Goal: Task Accomplishment & Management: Use online tool/utility

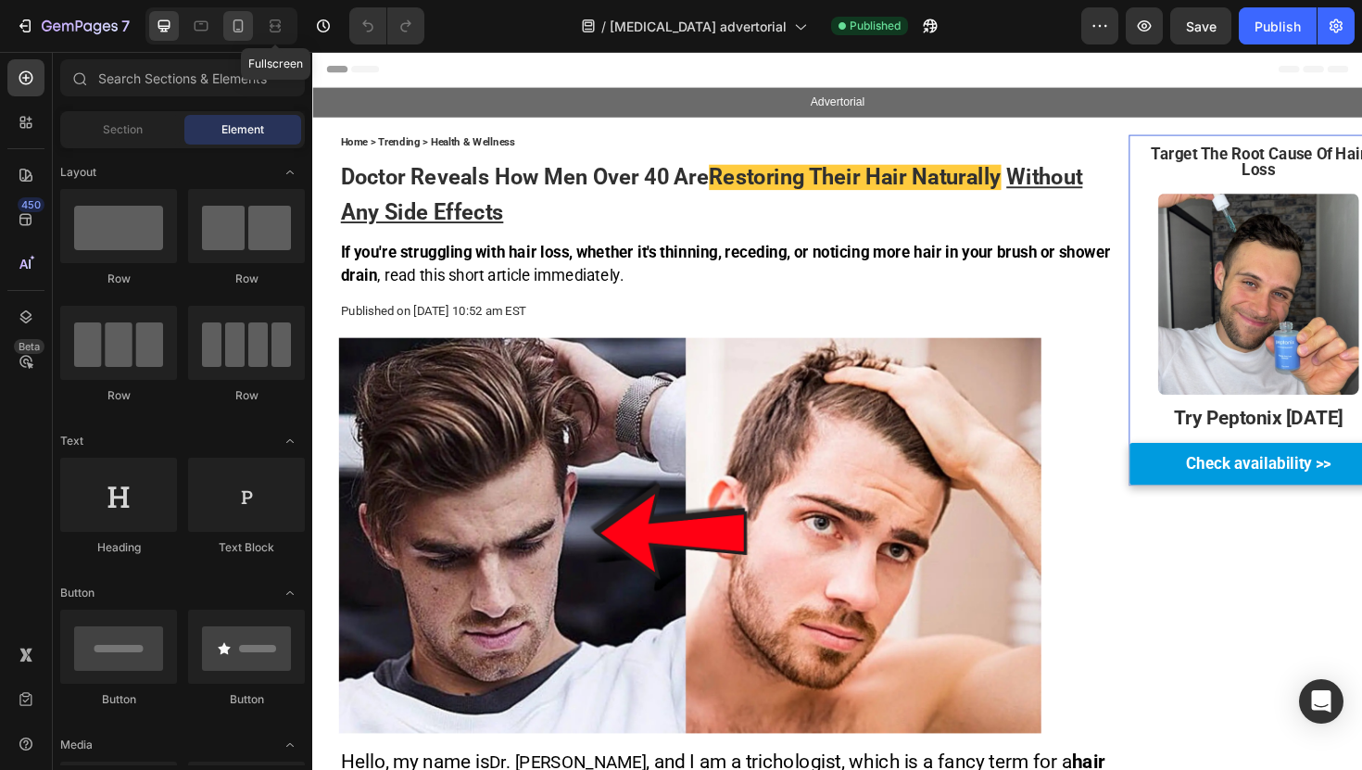
click at [243, 21] on icon at bounding box center [238, 26] width 19 height 19
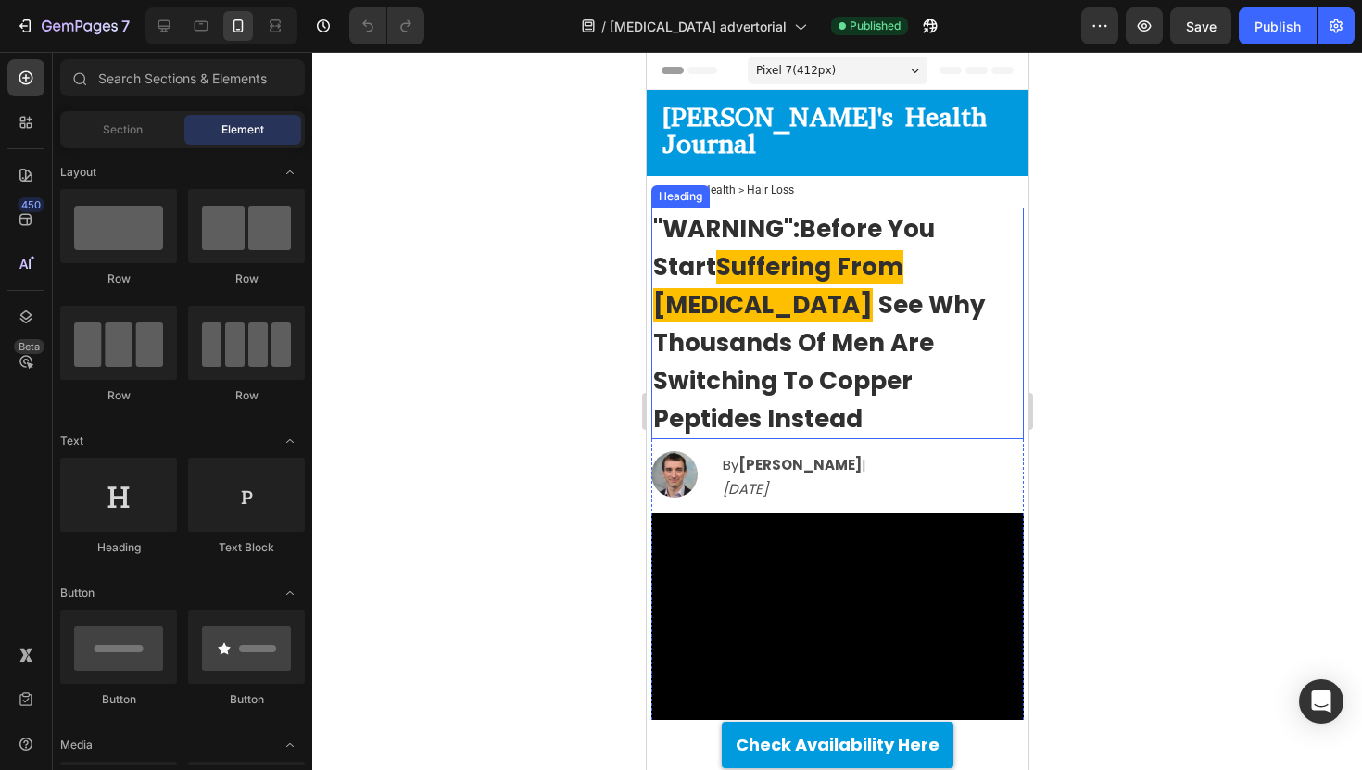
click at [806, 212] on span "Before You Start" at bounding box center [793, 247] width 282 height 71
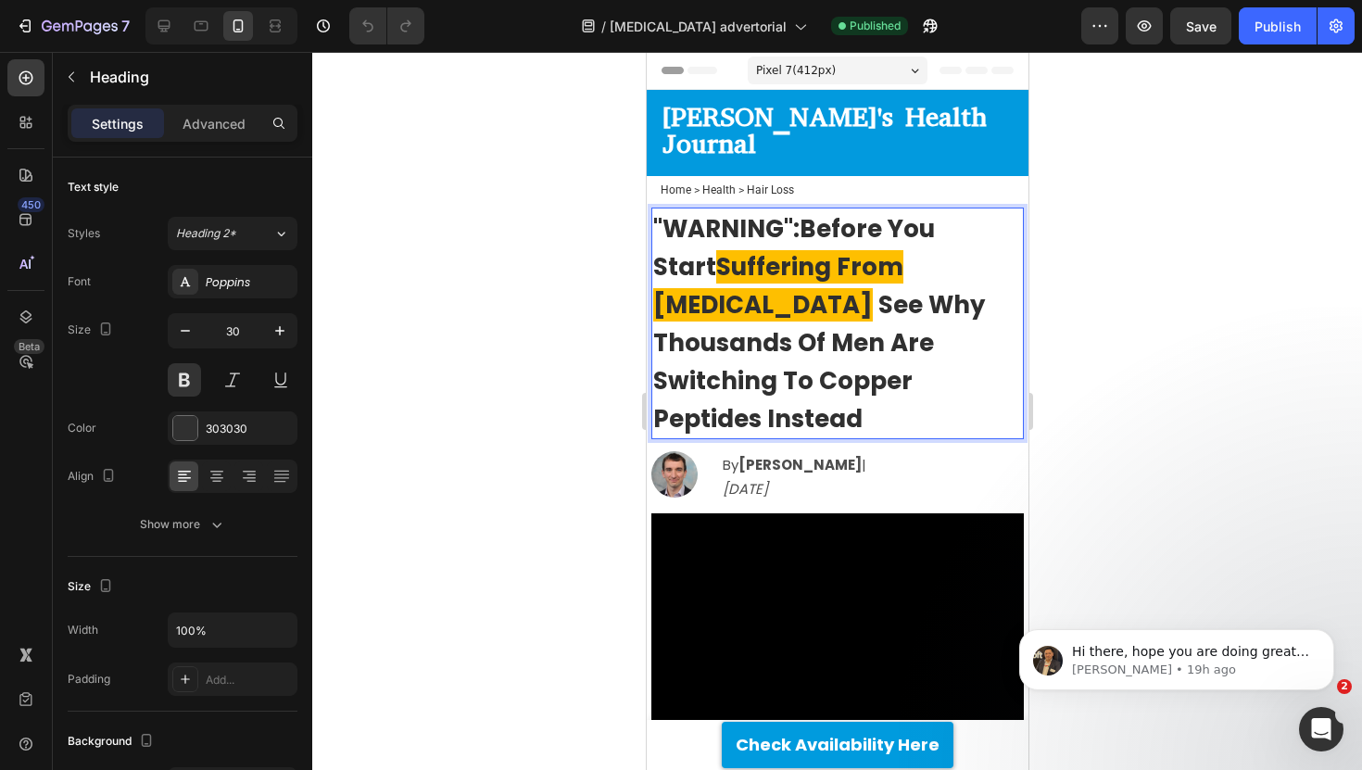
drag, startPoint x: 806, startPoint y: 197, endPoint x: 630, endPoint y: 199, distance: 176.0
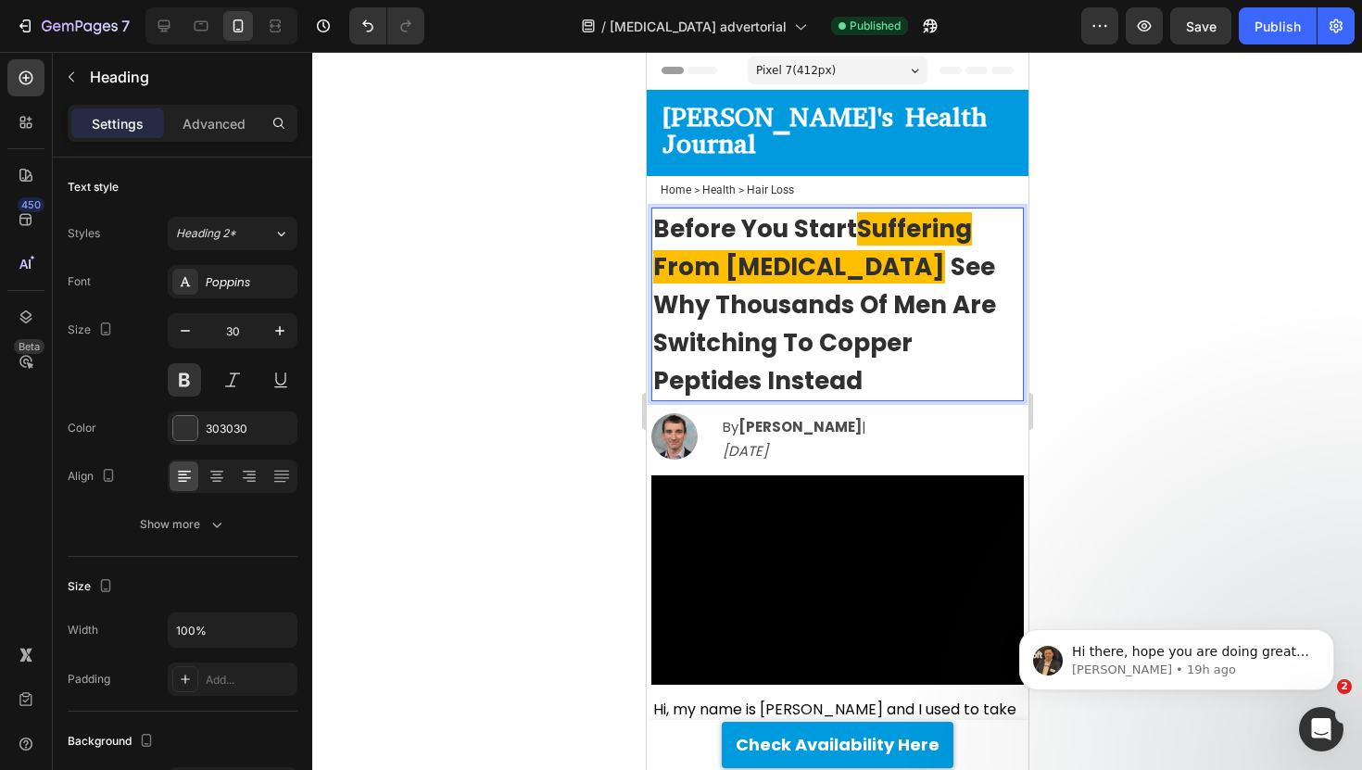
click at [529, 188] on div at bounding box center [837, 411] width 1050 height 718
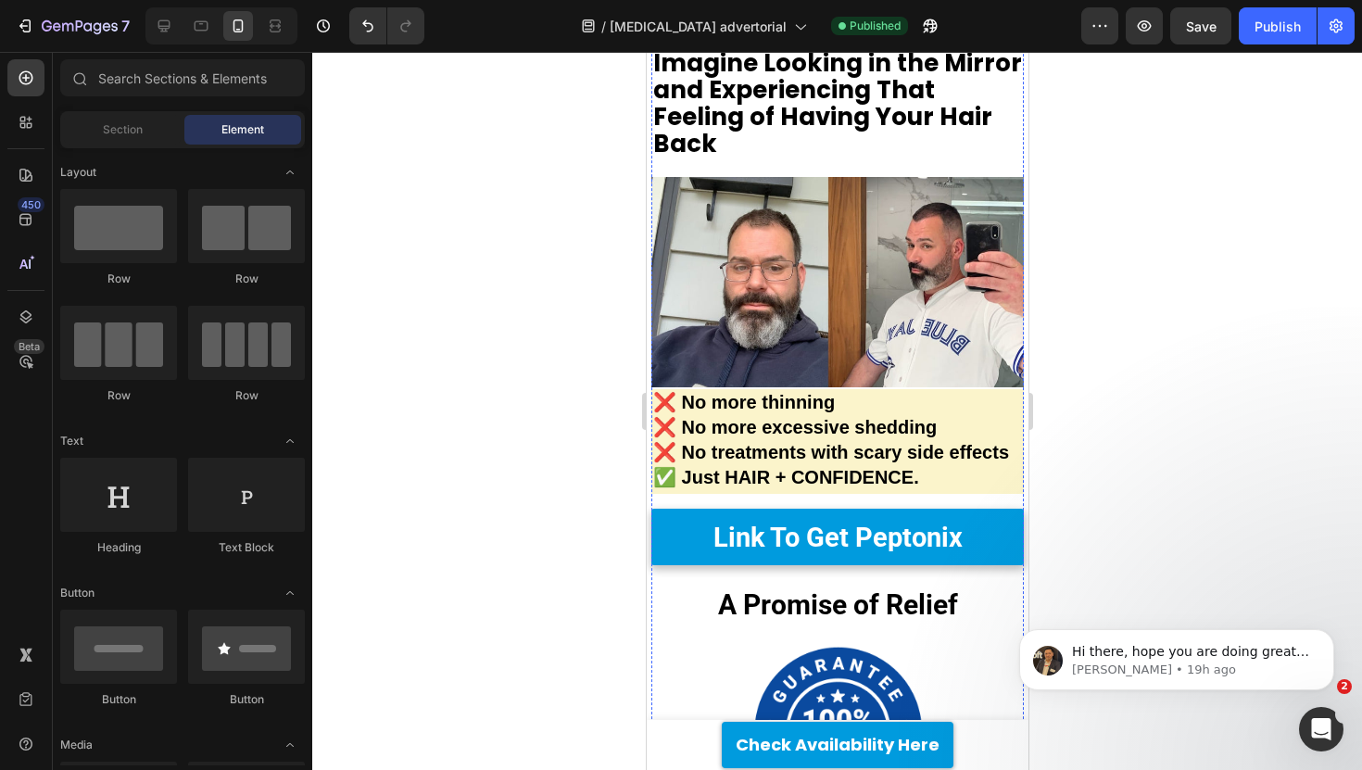
scroll to position [8968, 0]
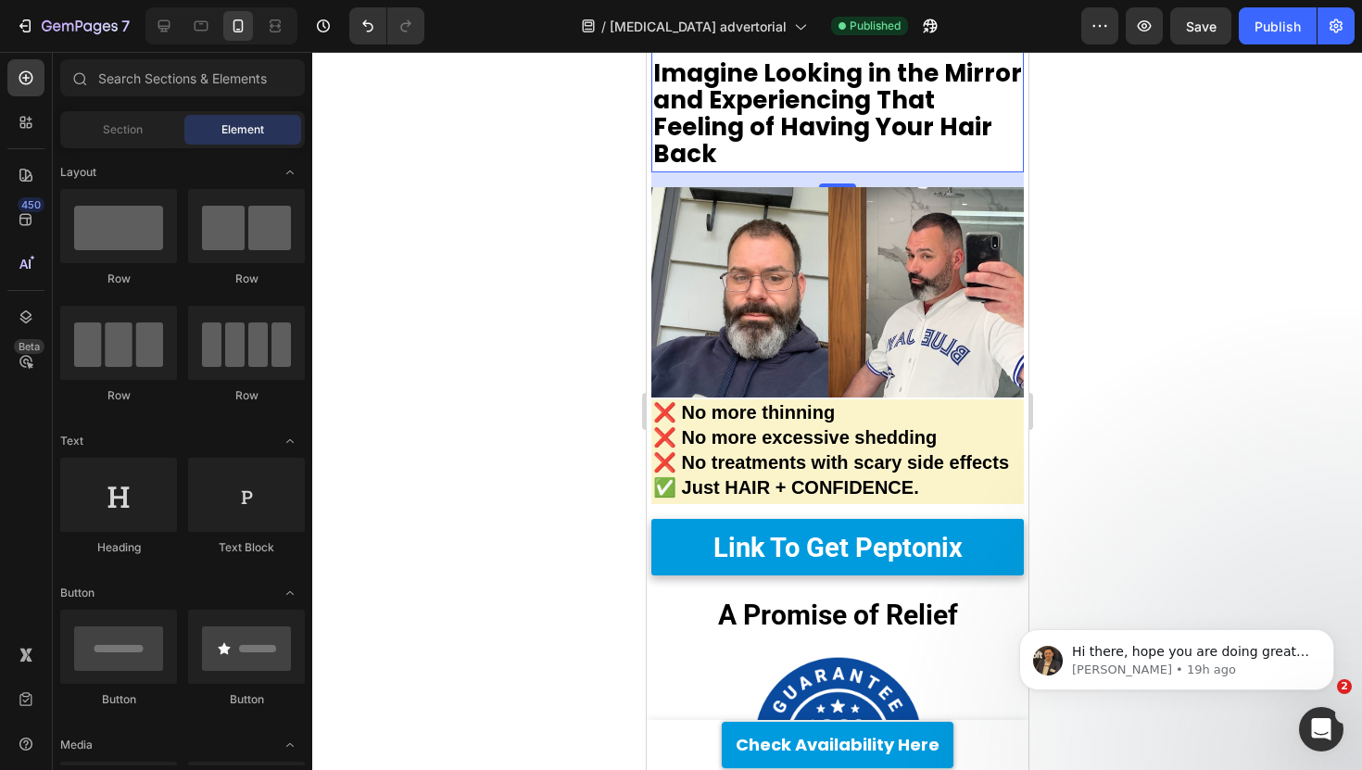
click at [836, 171] on strong "Imagine Looking in the Mirror and Experiencing That Feeling of Having Your Hair…" at bounding box center [836, 114] width 369 height 115
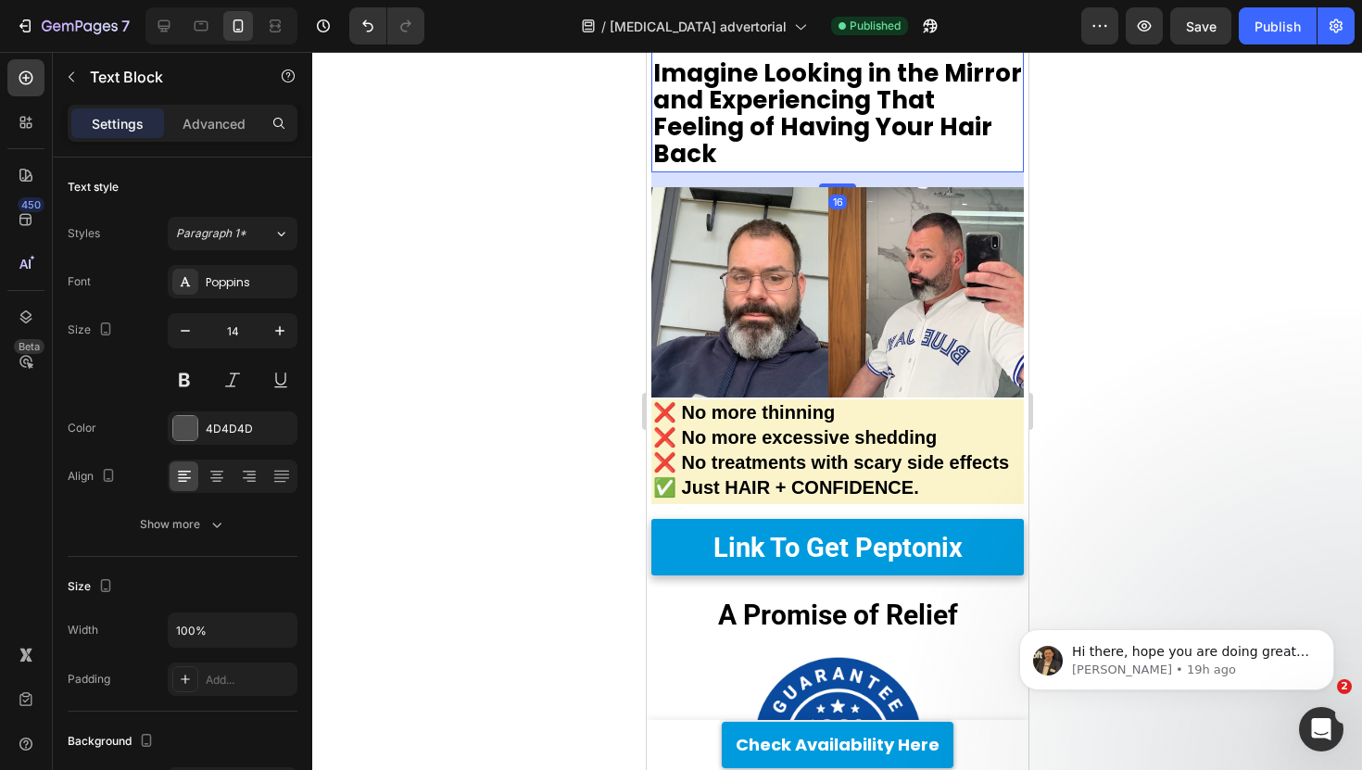
click at [807, 171] on strong "Imagine Looking in the Mirror and Experiencing That Feeling of Having Your Hair…" at bounding box center [836, 114] width 369 height 115
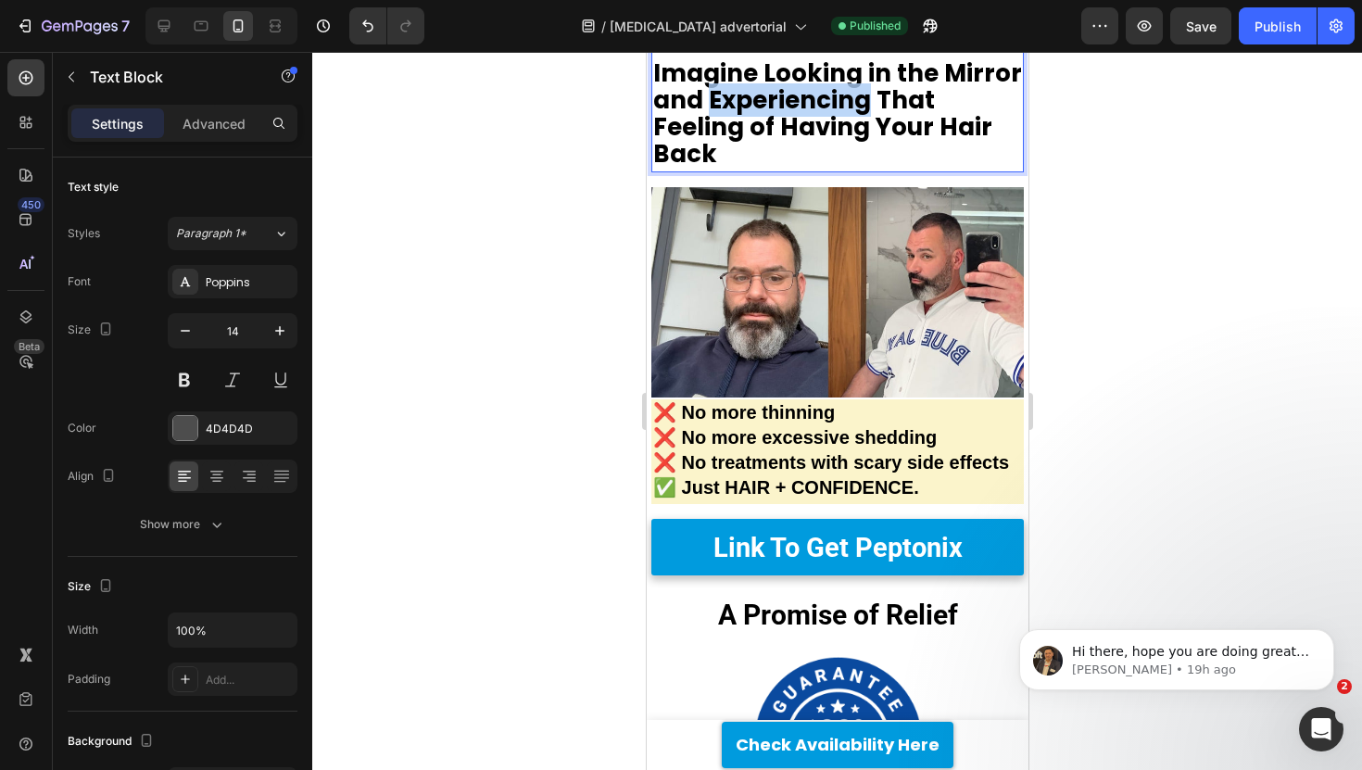
click at [807, 171] on strong "Imagine Looking in the Mirror and Experiencing That Feeling of Having Your Hair…" at bounding box center [836, 114] width 369 height 115
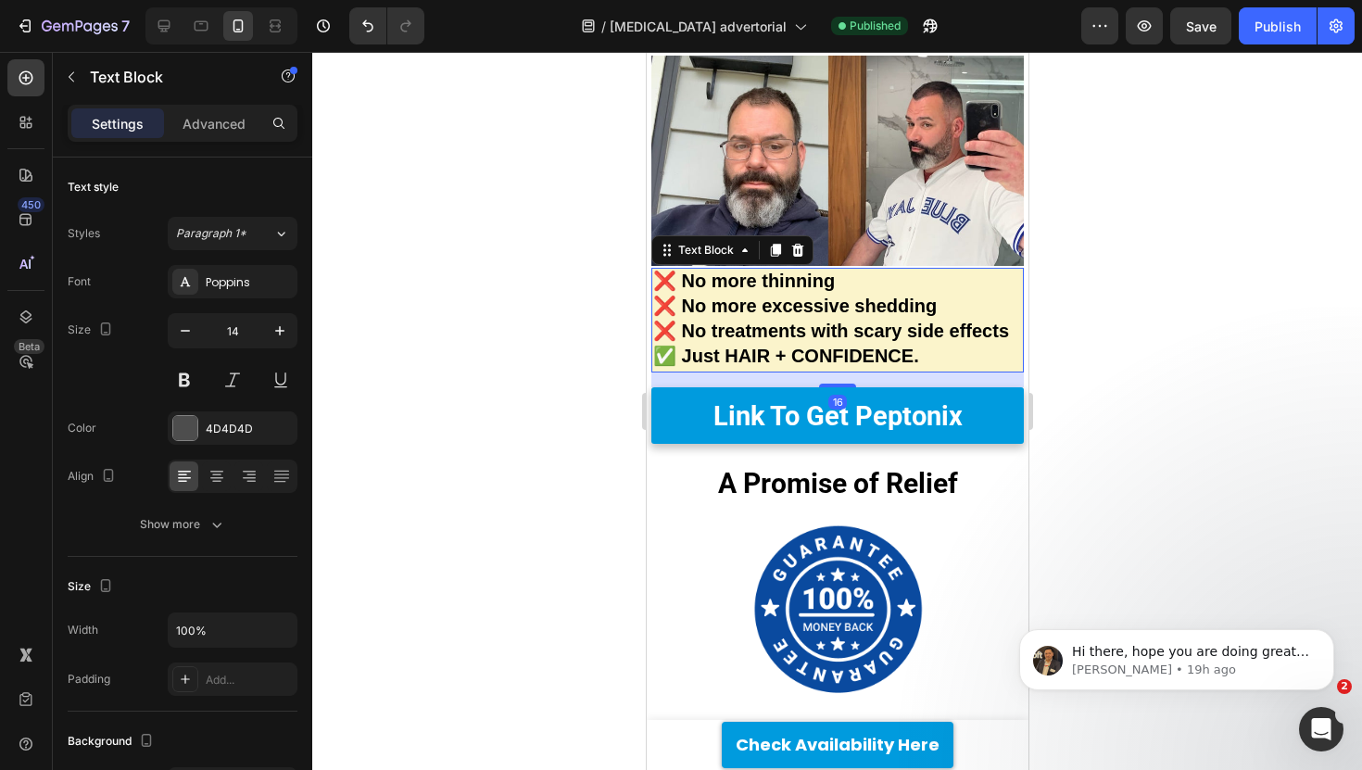
click at [916, 365] on p "❌ No more thinning ❌ No more excessive shedding ❌ No treatments with scary side…" at bounding box center [836, 320] width 369 height 101
click at [798, 257] on icon at bounding box center [797, 250] width 12 height 13
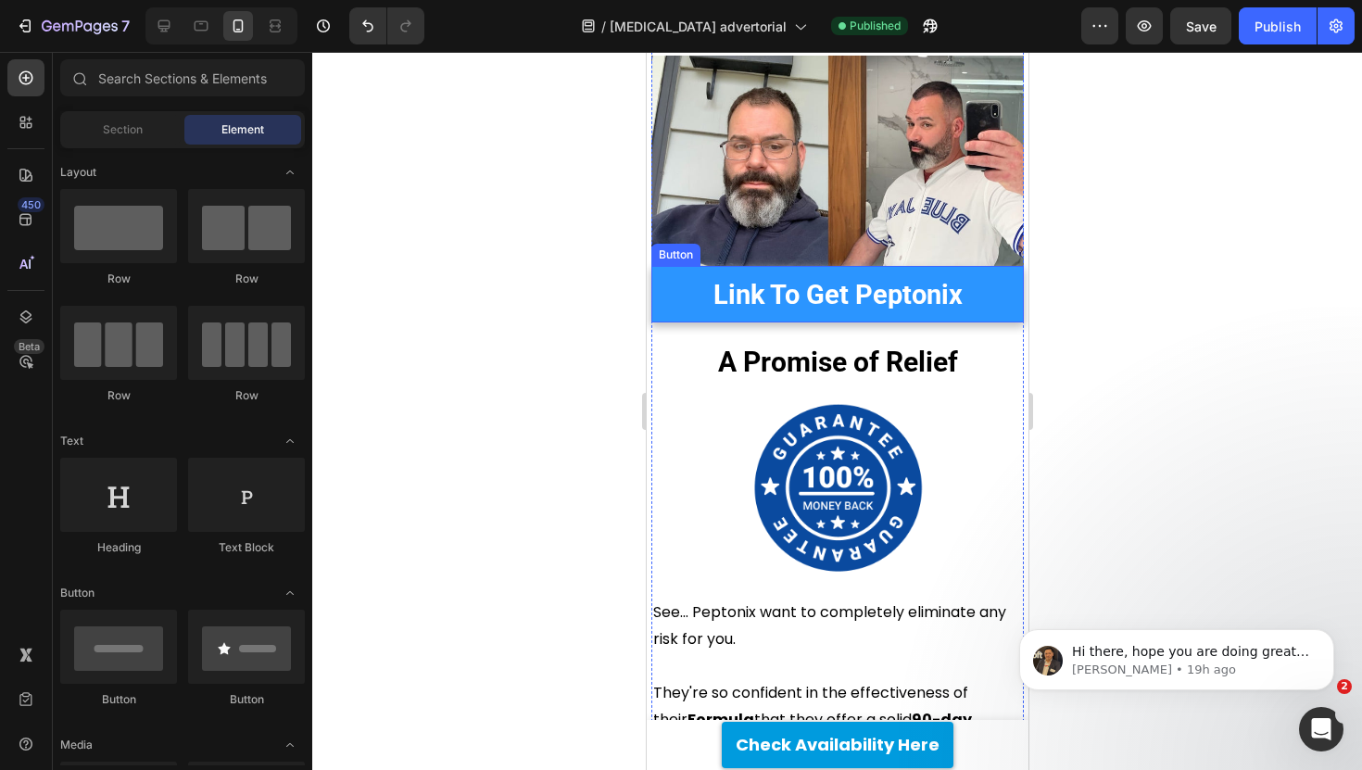
click at [716, 322] on link "Link To Get Peptonix" at bounding box center [836, 294] width 372 height 57
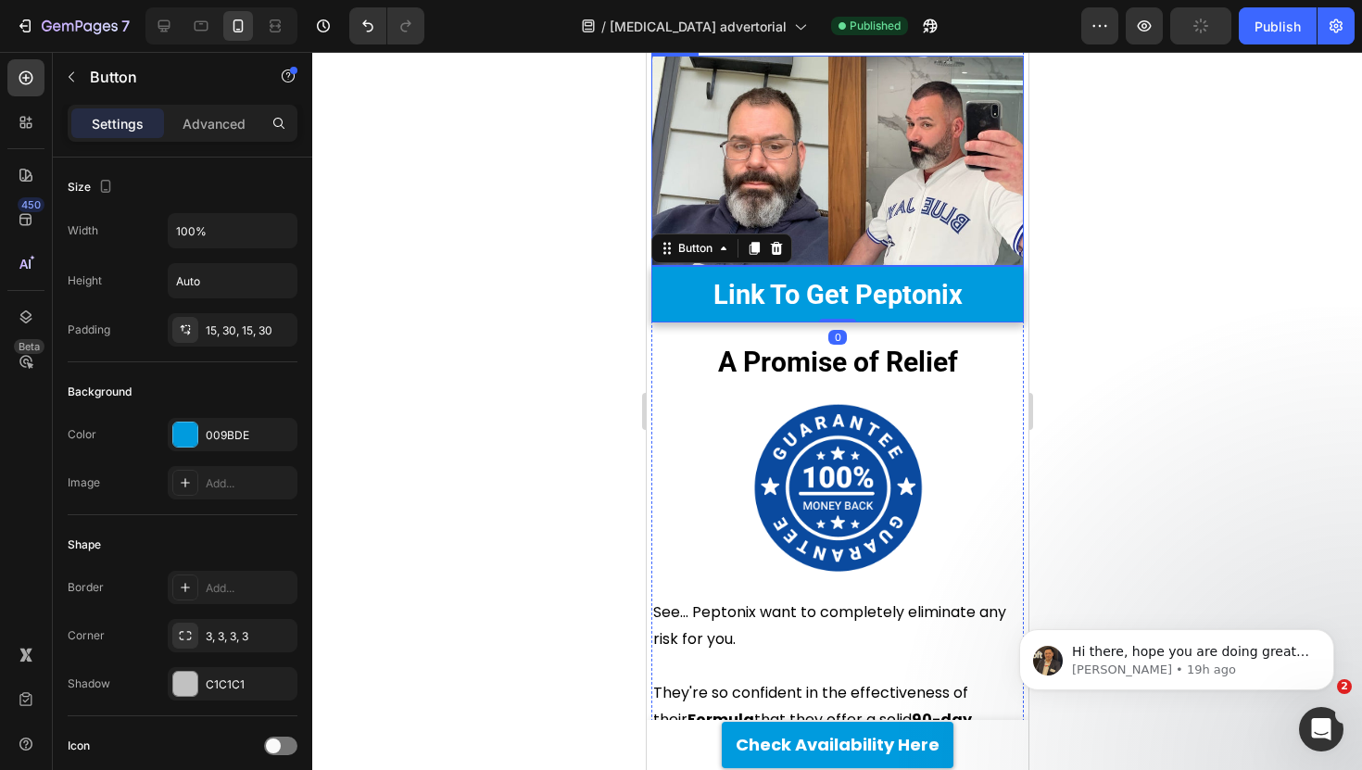
drag, startPoint x: 1282, startPoint y: 345, endPoint x: 715, endPoint y: 299, distance: 568.8
click at [715, 266] on img at bounding box center [836, 161] width 372 height 210
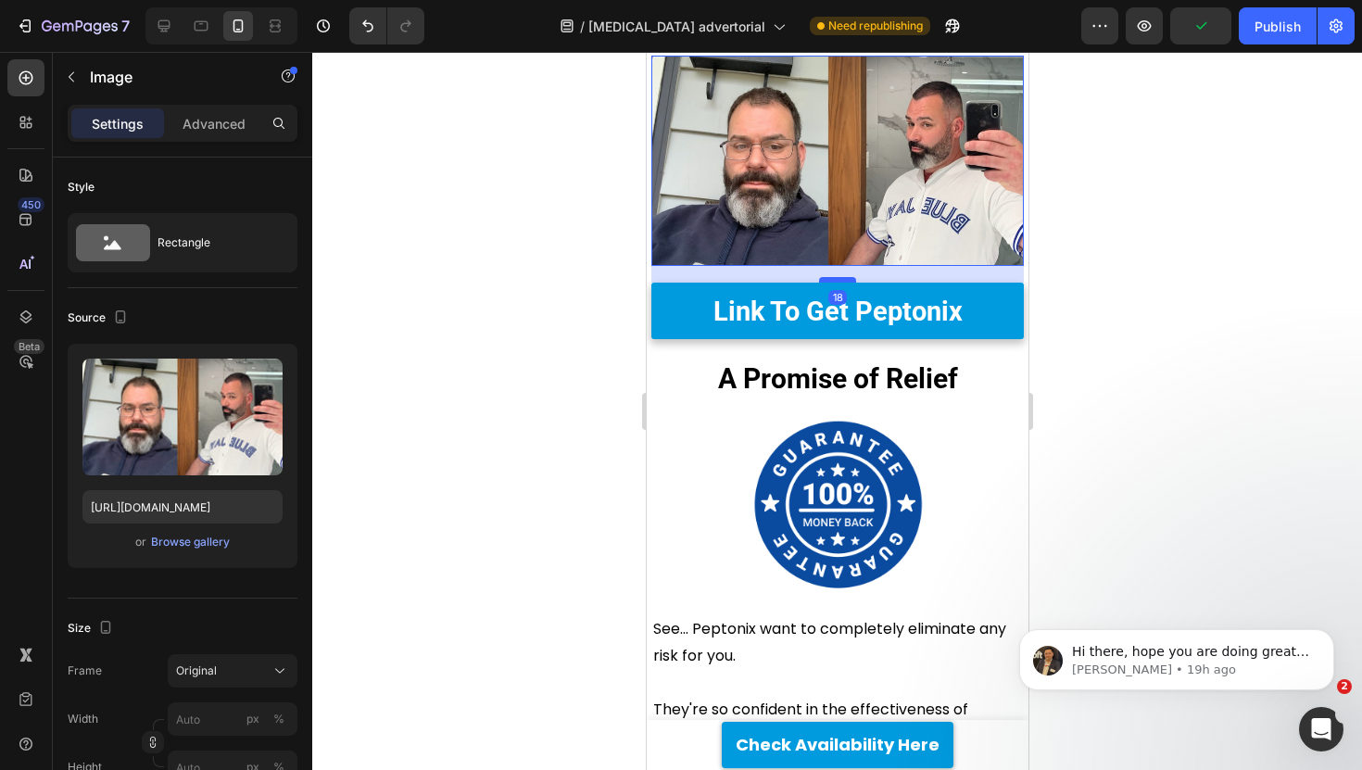
drag, startPoint x: 838, startPoint y: 356, endPoint x: 837, endPoint y: 374, distance: 18.6
click at [837, 283] on div at bounding box center [836, 280] width 37 height 6
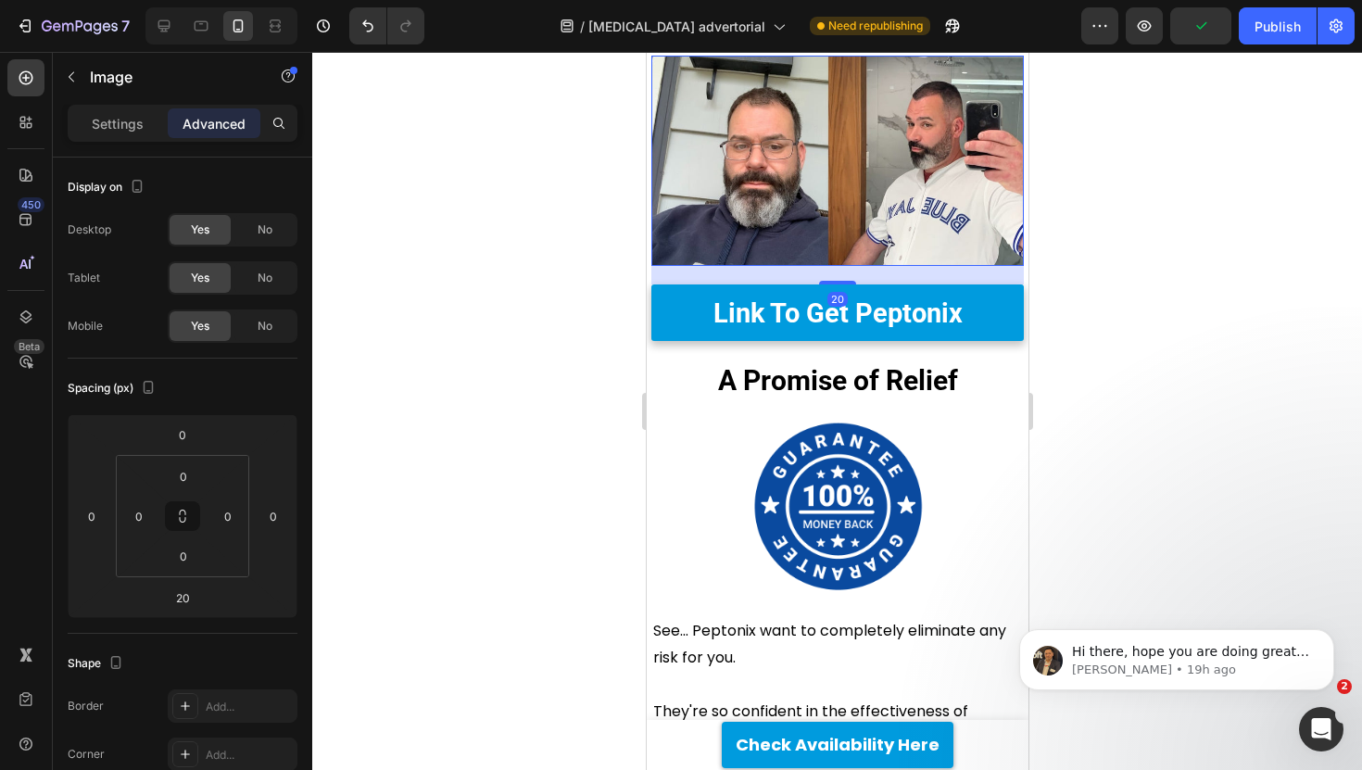
click at [514, 366] on div at bounding box center [837, 411] width 1050 height 718
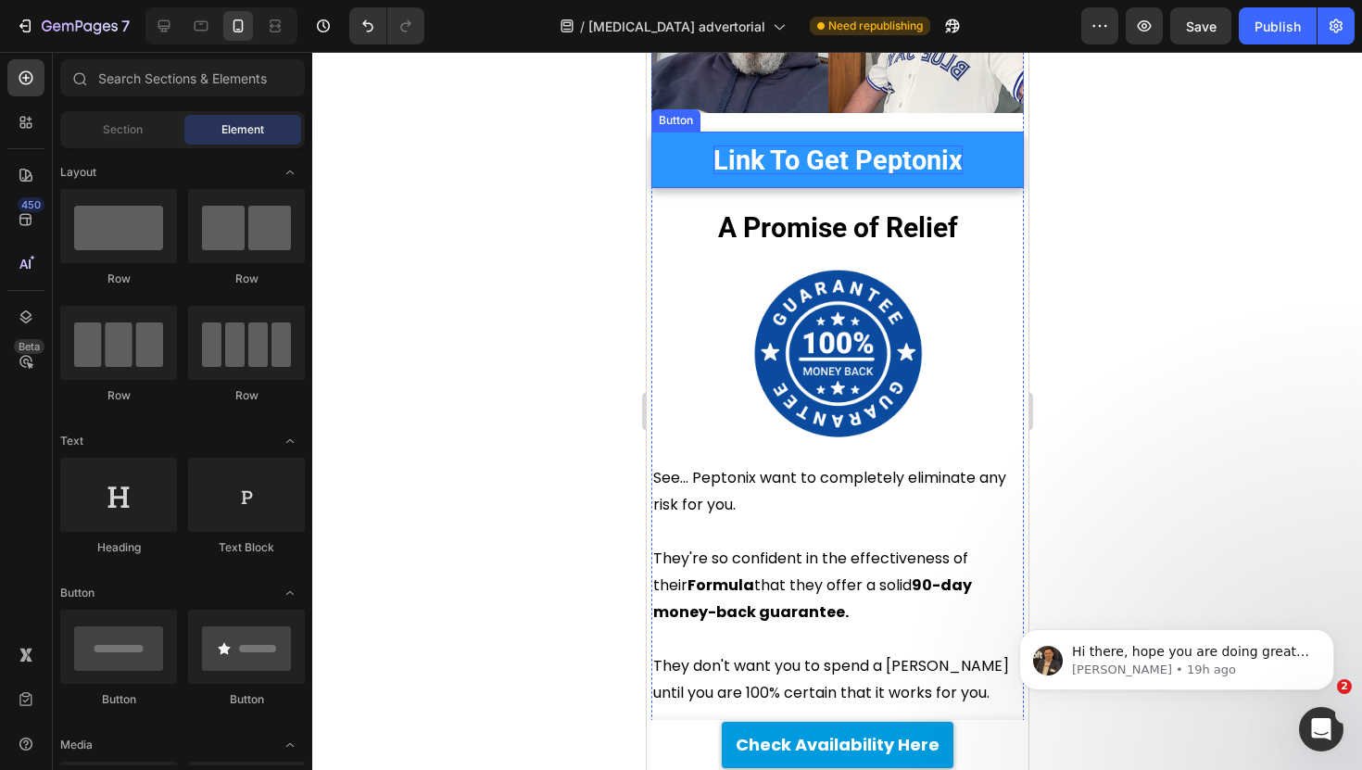
scroll to position [9205, 0]
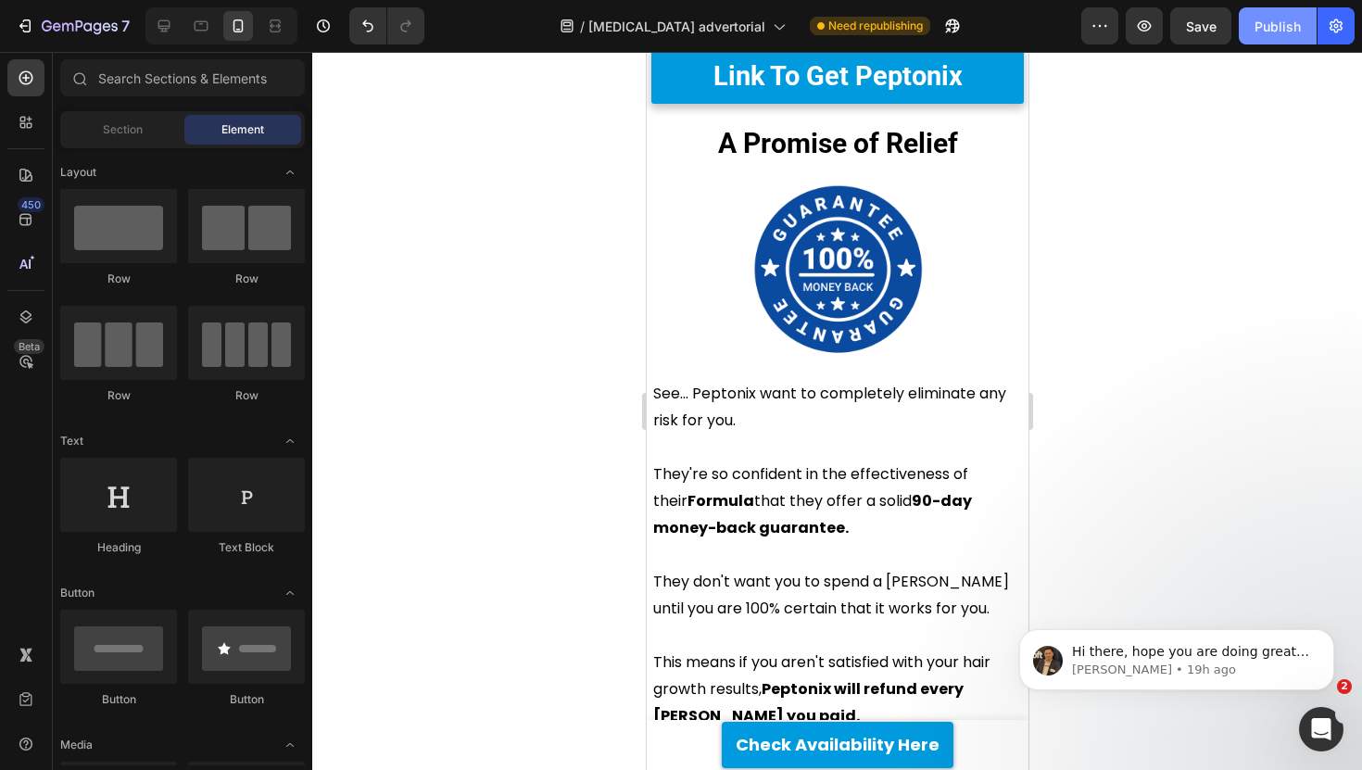
click at [1264, 40] on button "Publish" at bounding box center [1278, 25] width 78 height 37
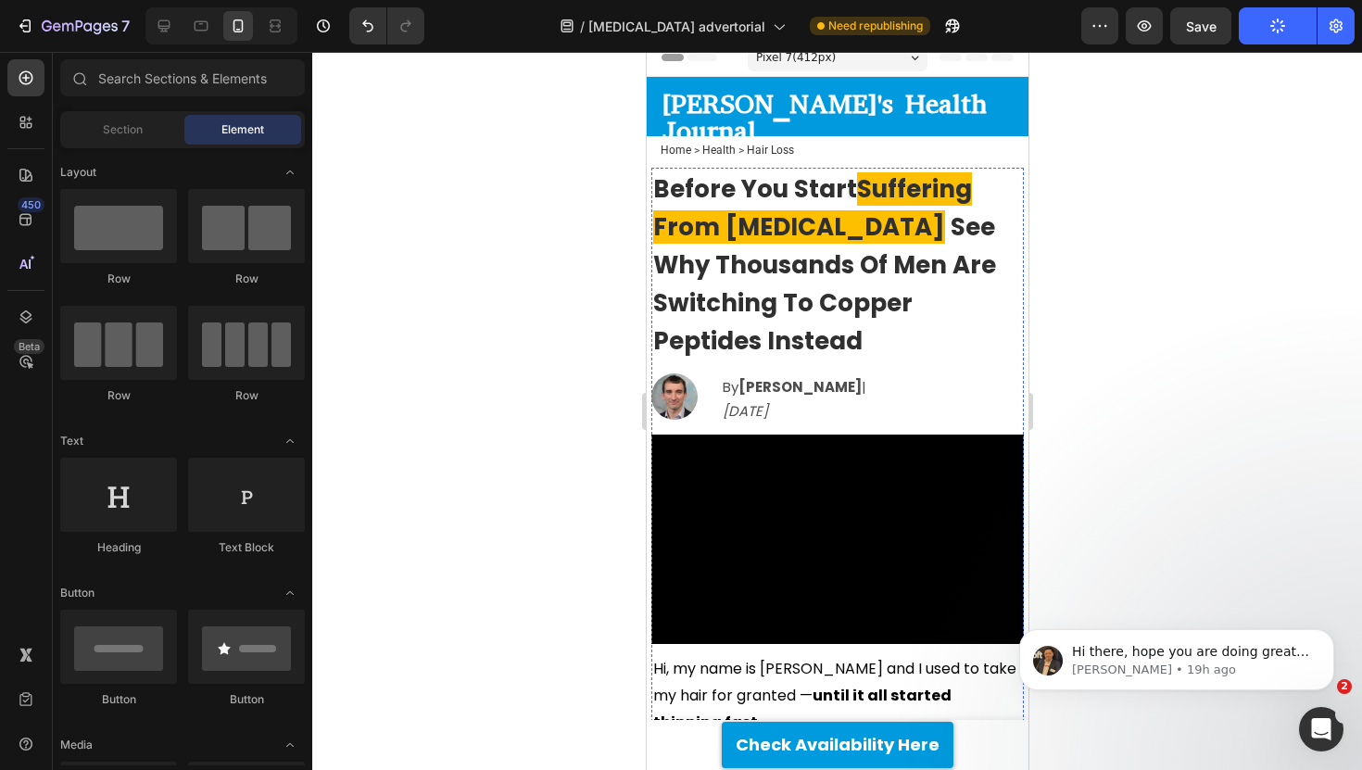
scroll to position [14, 0]
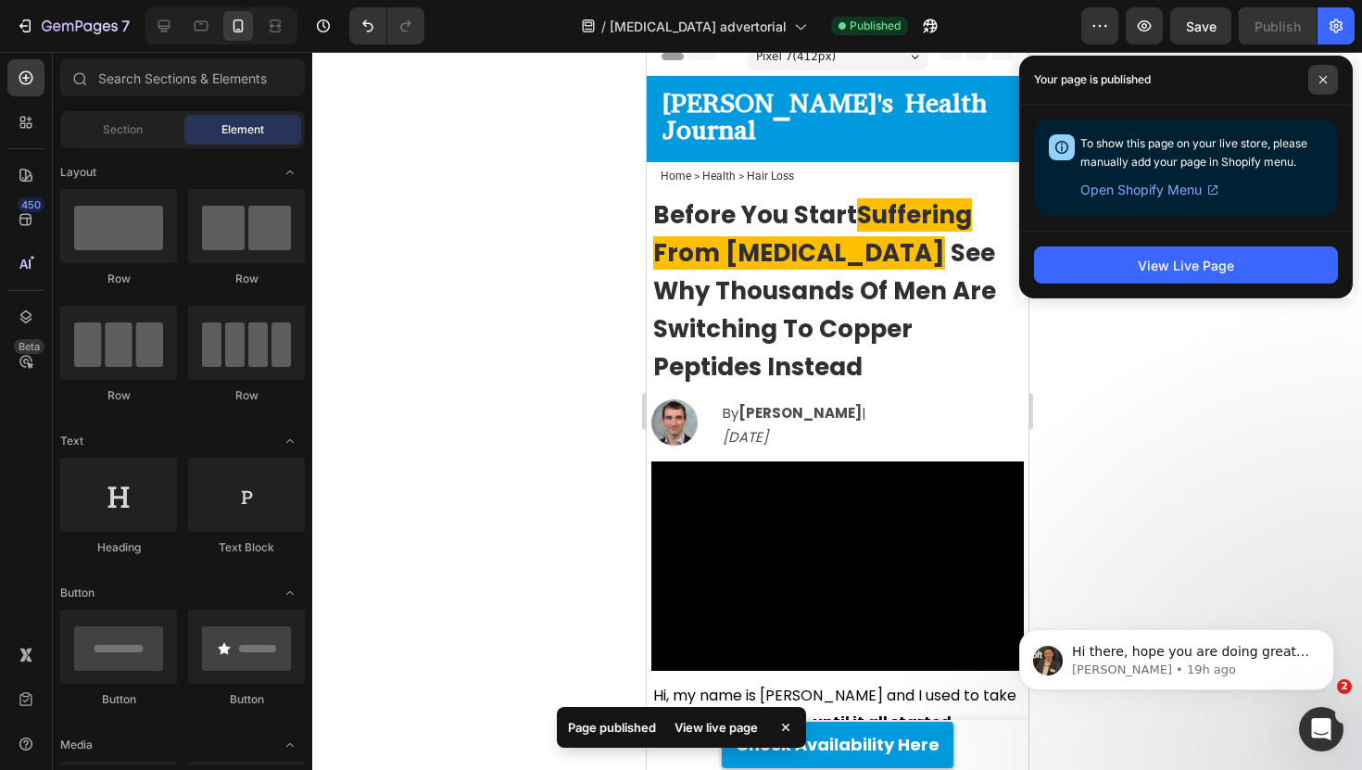
click at [1328, 85] on span at bounding box center [1323, 80] width 30 height 30
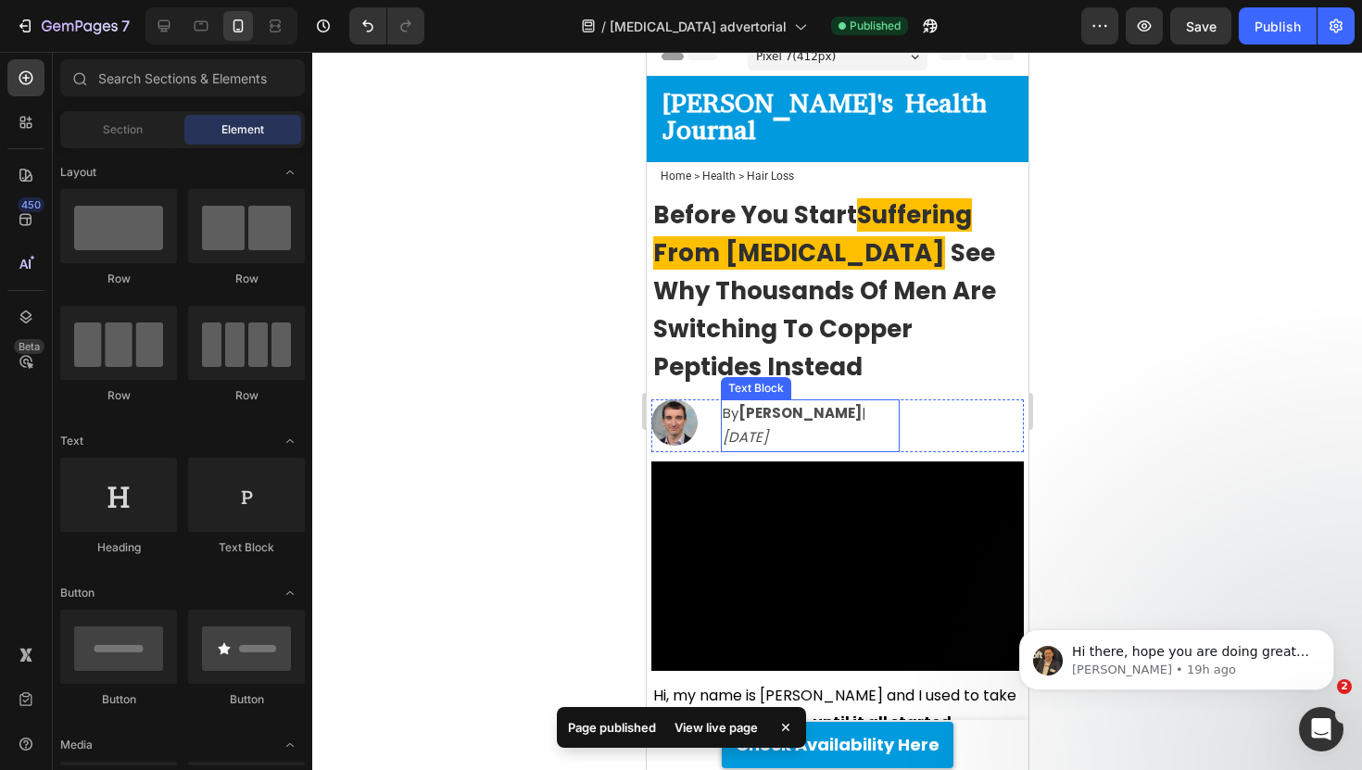
click at [792, 403] on strong "[PERSON_NAME]" at bounding box center [798, 412] width 123 height 19
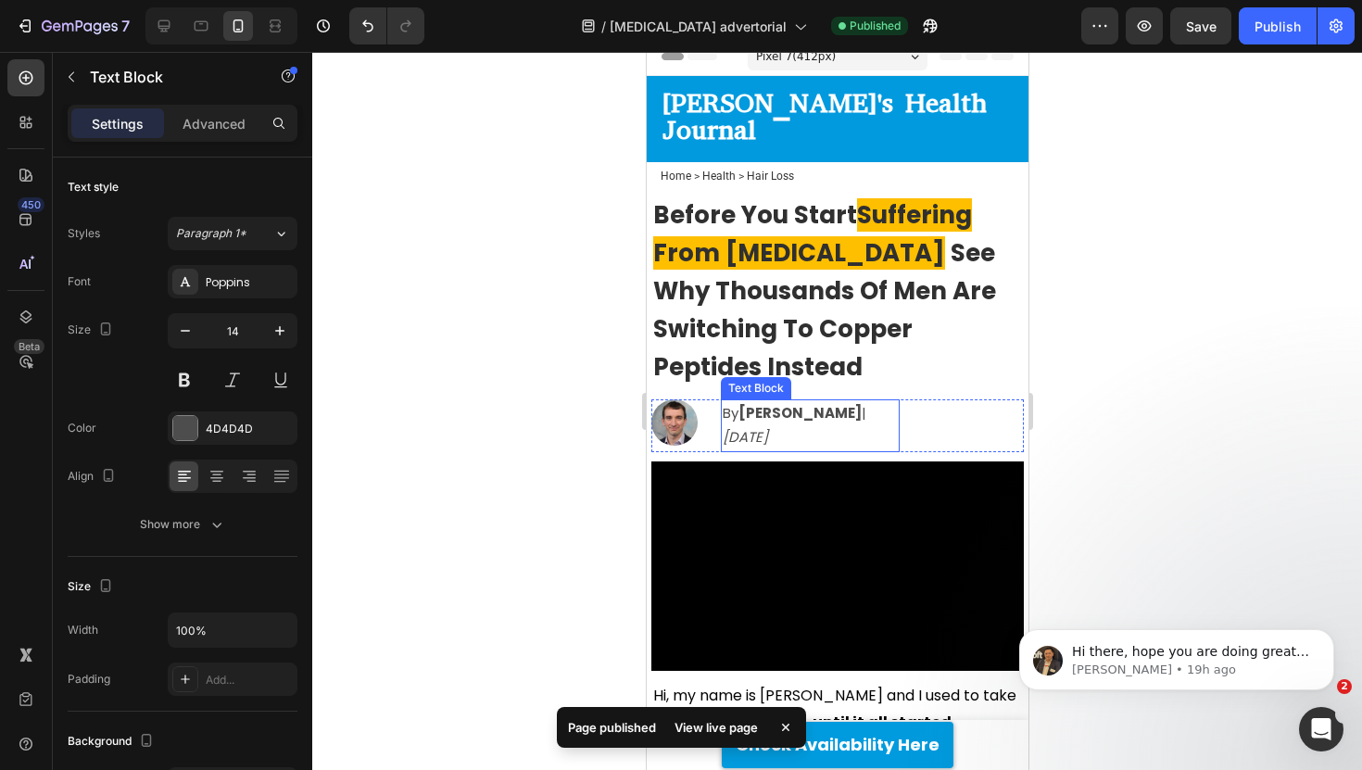
click at [792, 403] on strong "[PERSON_NAME]" at bounding box center [798, 412] width 123 height 19
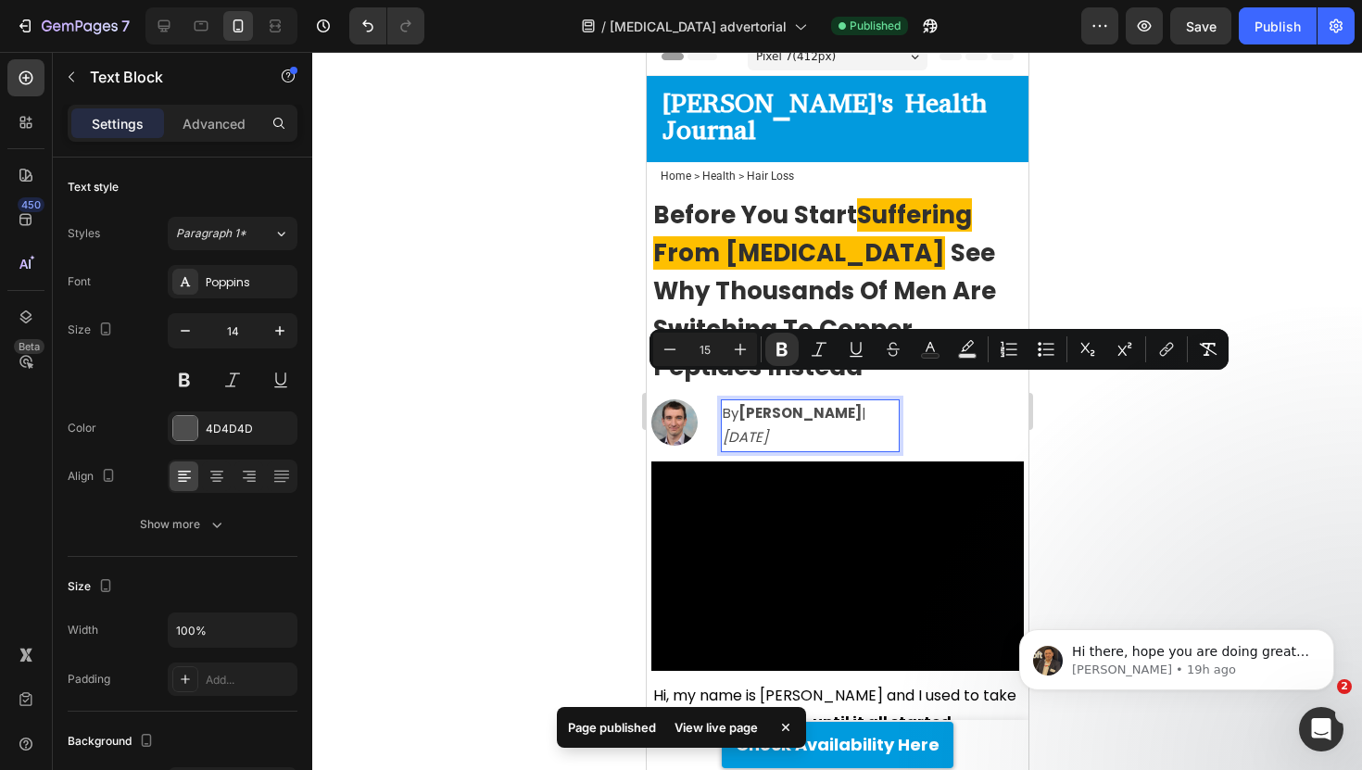
click at [767, 427] on icon "[DATE]" at bounding box center [744, 436] width 45 height 19
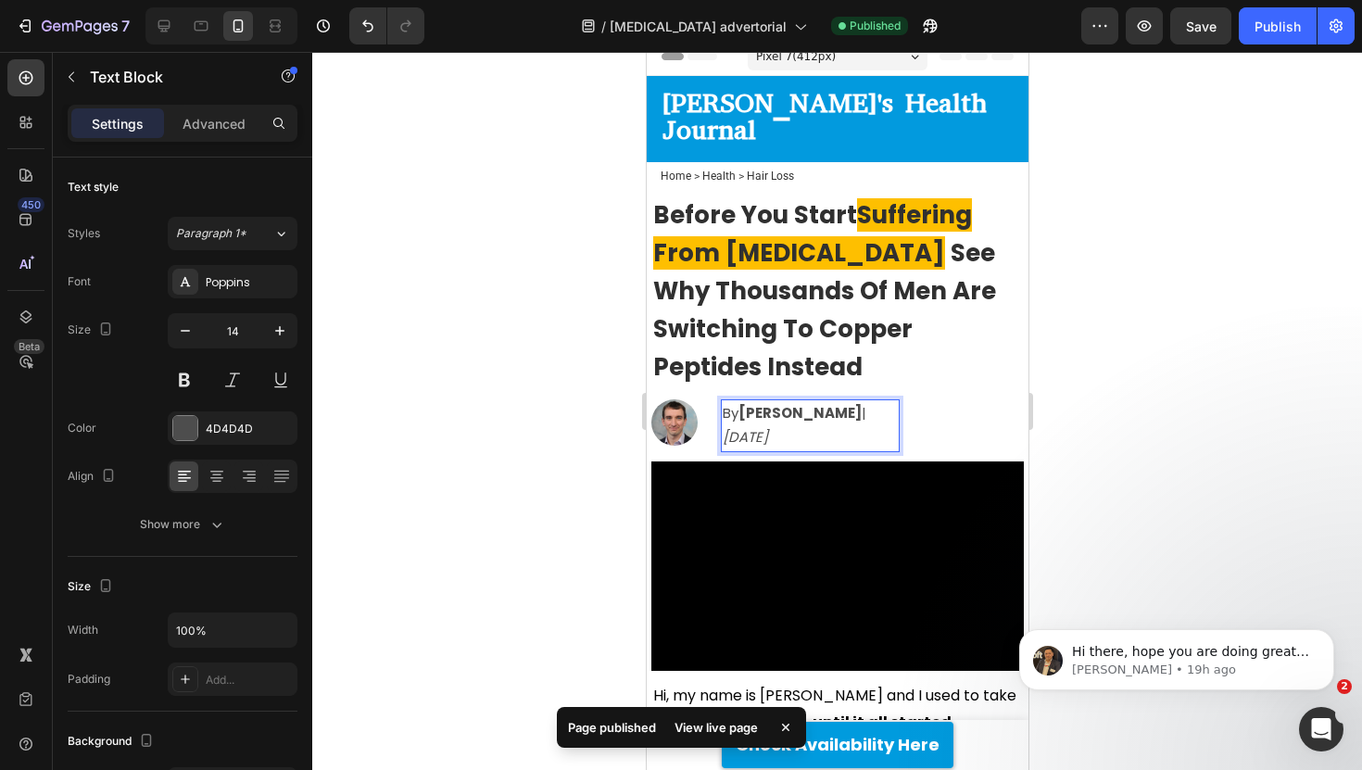
click at [767, 427] on icon "[DATE]" at bounding box center [744, 436] width 45 height 19
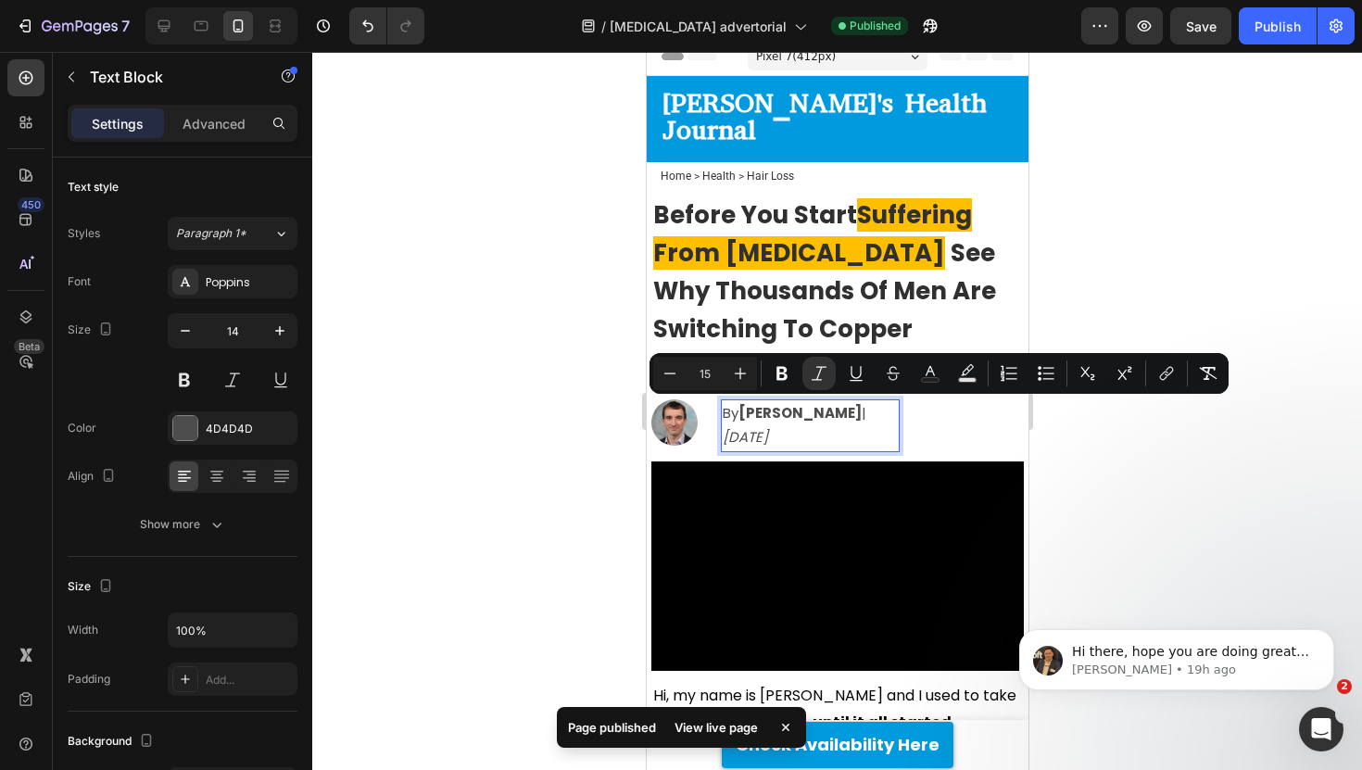
click at [767, 427] on icon "[DATE]" at bounding box center [744, 436] width 45 height 19
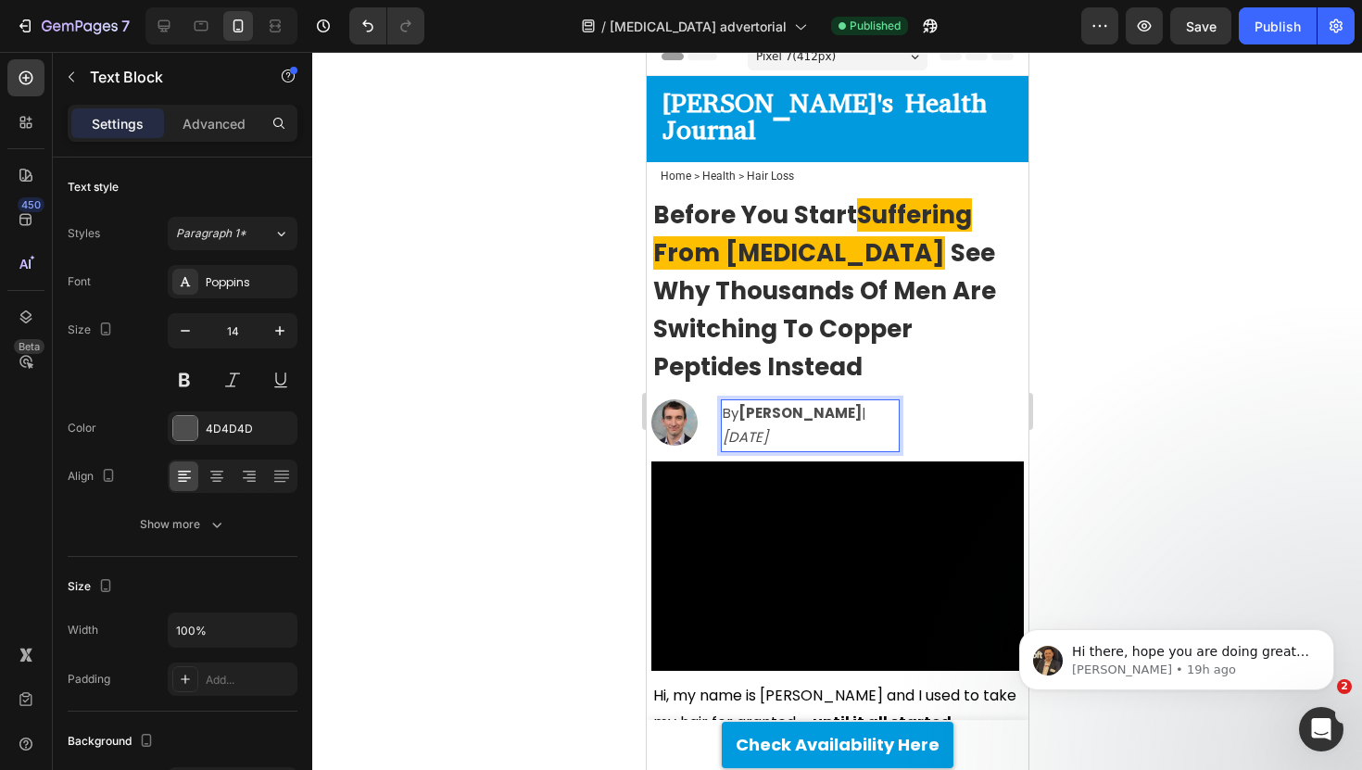
click at [1277, 218] on div at bounding box center [837, 411] width 1050 height 718
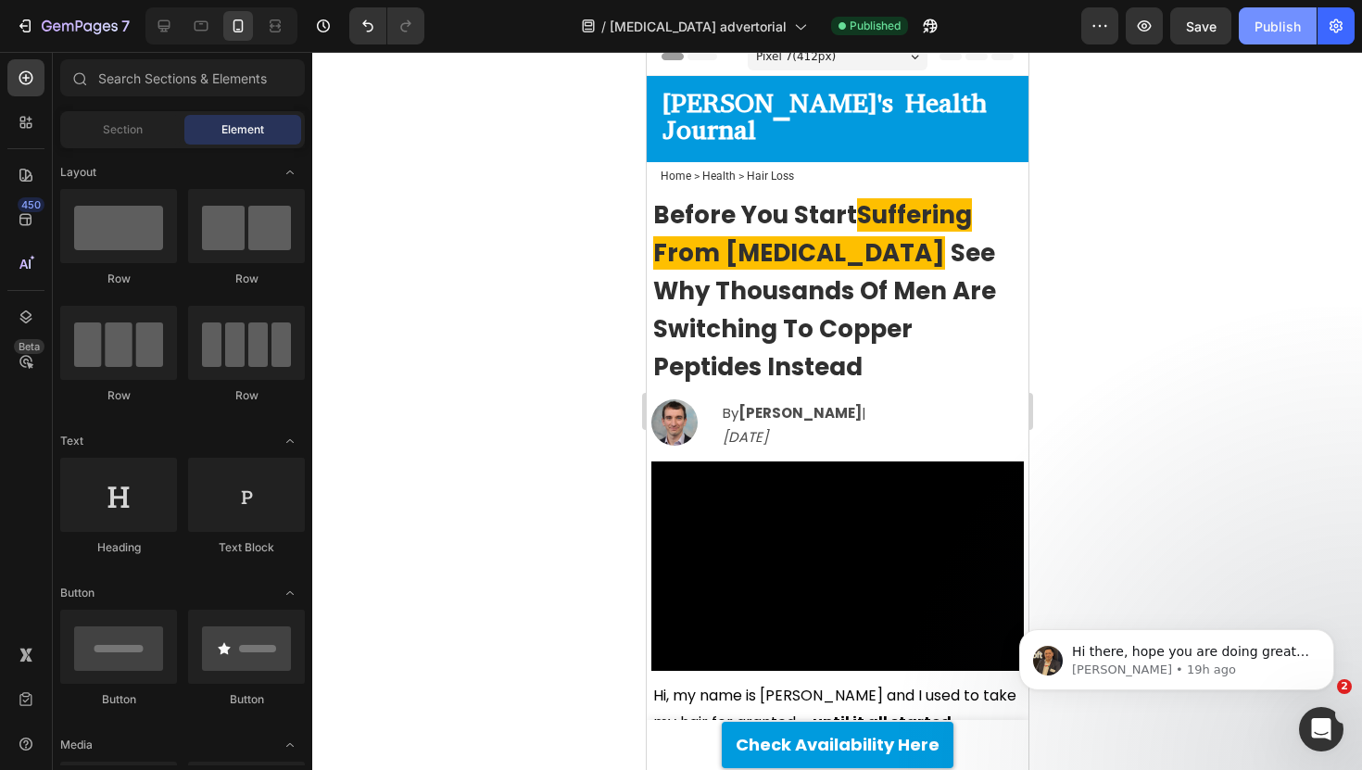
click at [1286, 37] on button "Publish" at bounding box center [1278, 25] width 78 height 37
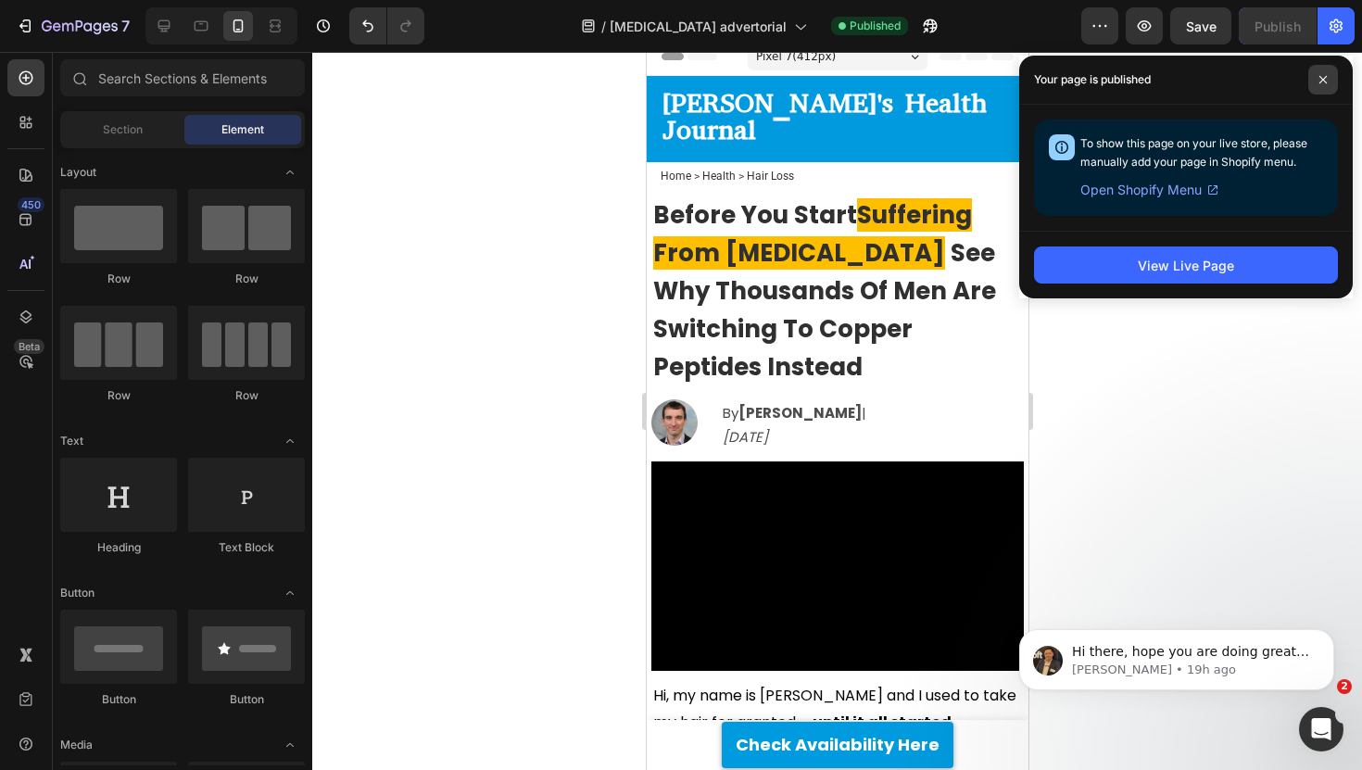
click at [1330, 77] on span at bounding box center [1323, 80] width 30 height 30
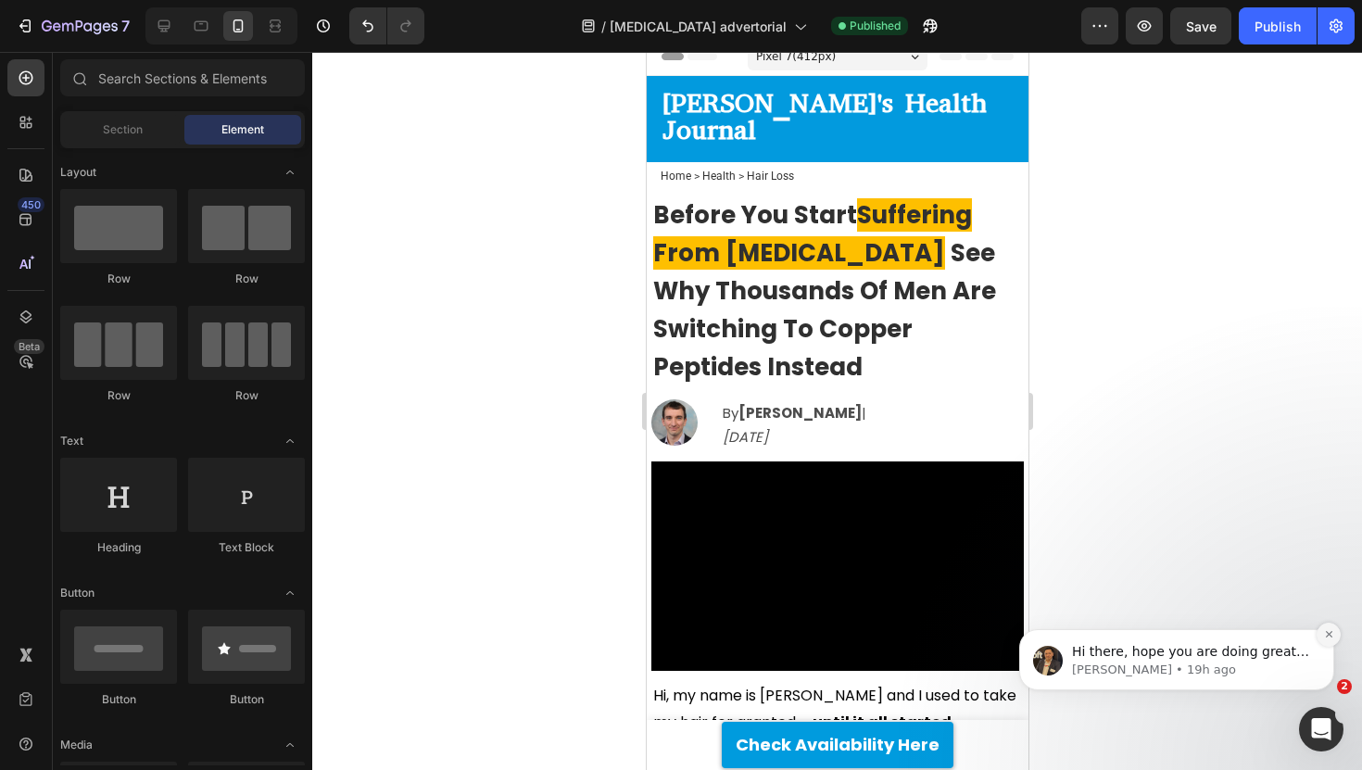
click at [1329, 631] on icon "Dismiss notification" at bounding box center [1329, 634] width 10 height 10
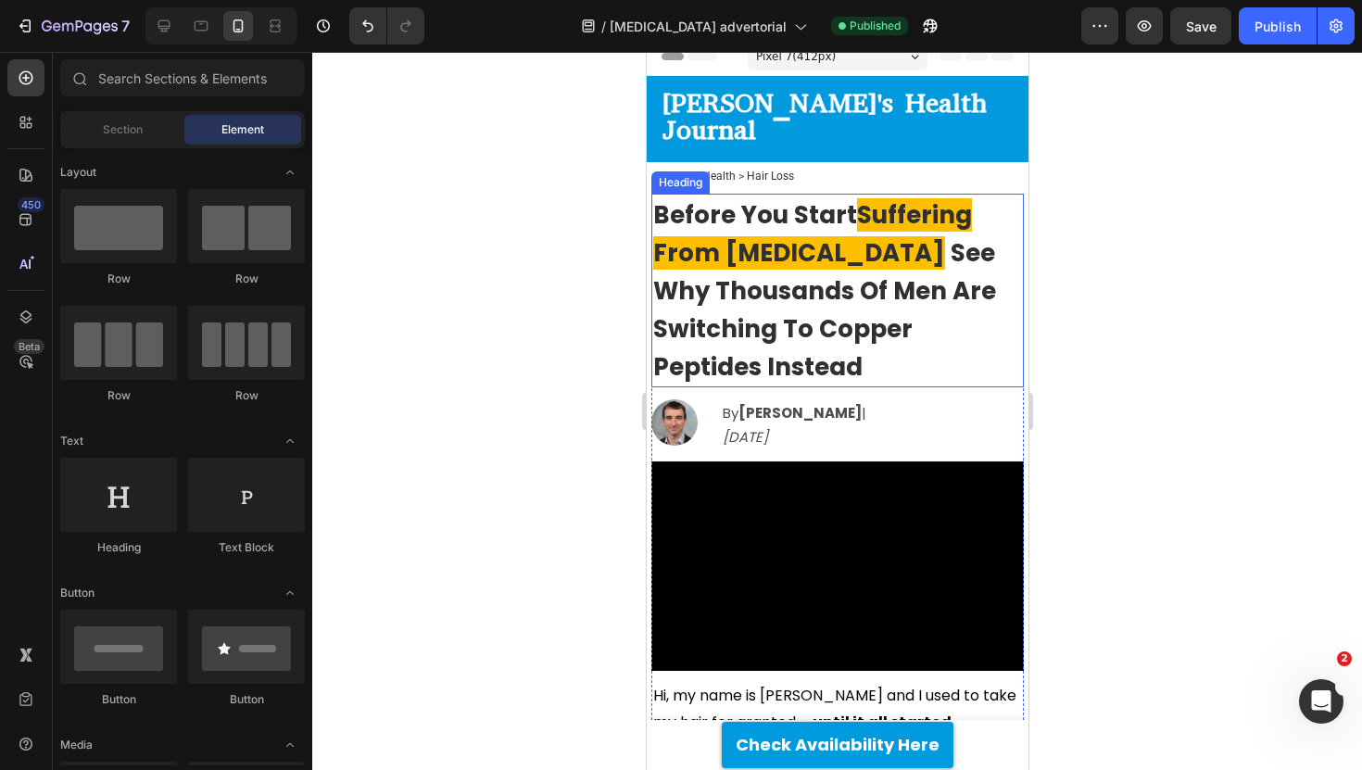
scroll to position [0, 0]
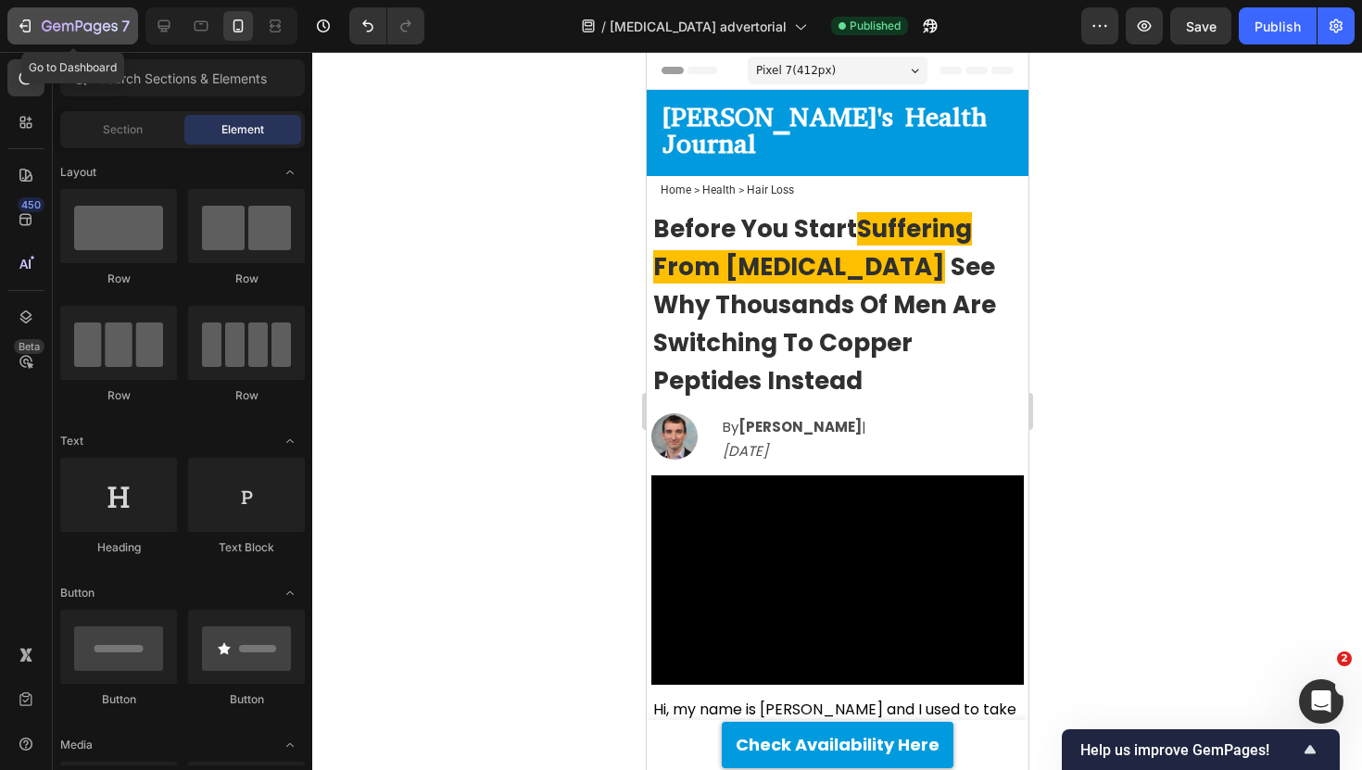
click at [95, 25] on icon "button" at bounding box center [80, 27] width 76 height 16
